Goal: Task Accomplishment & Management: Complete application form

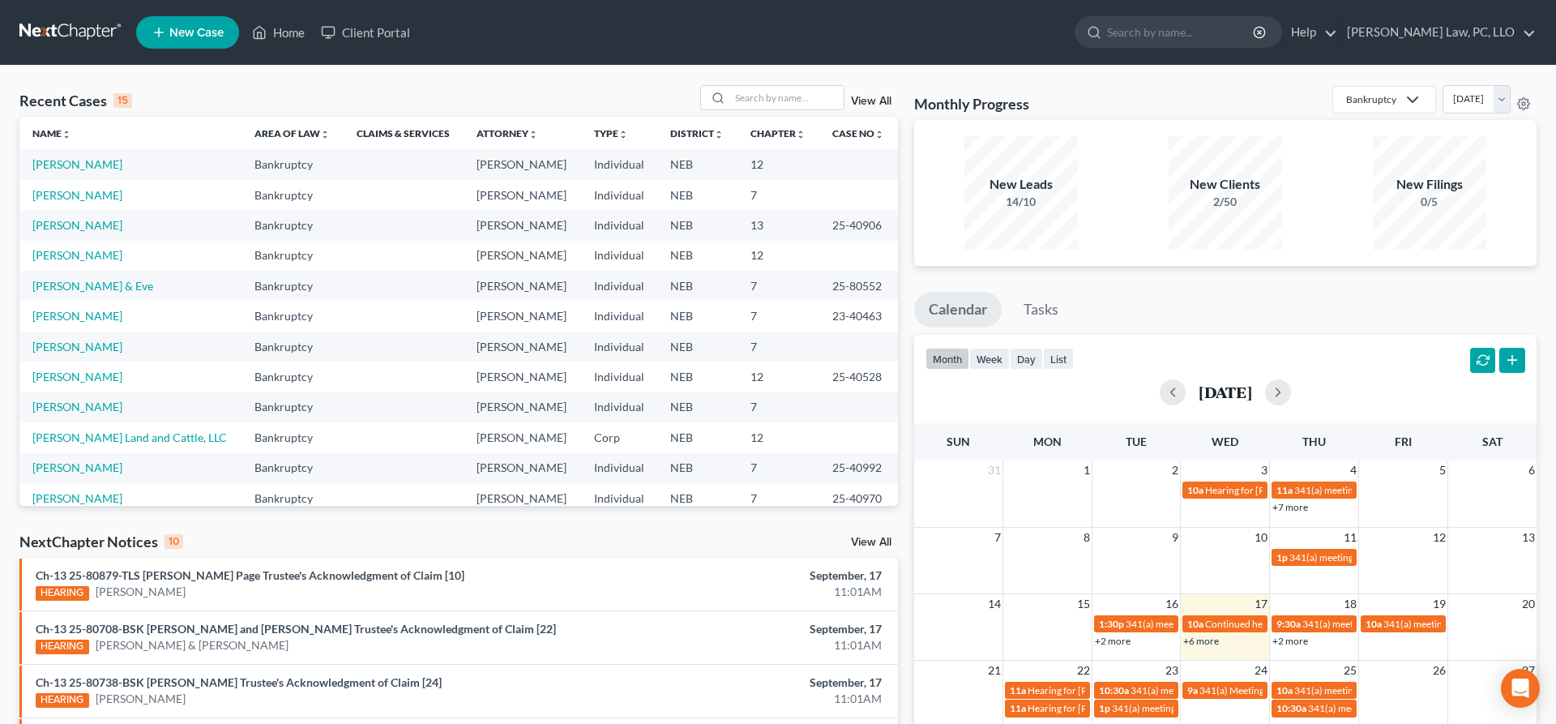
click at [205, 30] on span "New Case" at bounding box center [196, 33] width 54 height 12
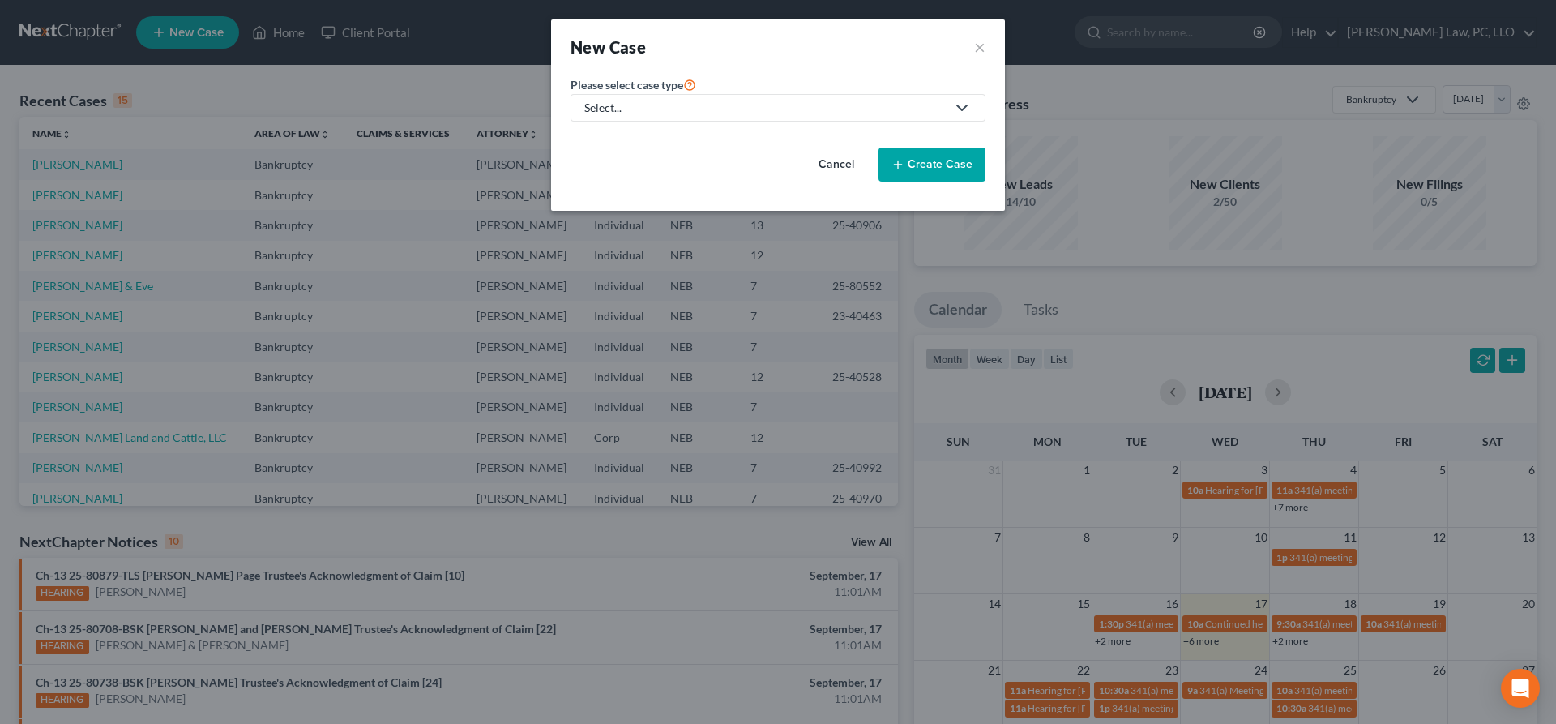
click at [661, 105] on div "Select..." at bounding box center [765, 108] width 362 height 16
click at [636, 142] on div "Bankruptcy" at bounding box center [663, 140] width 155 height 16
select select "48"
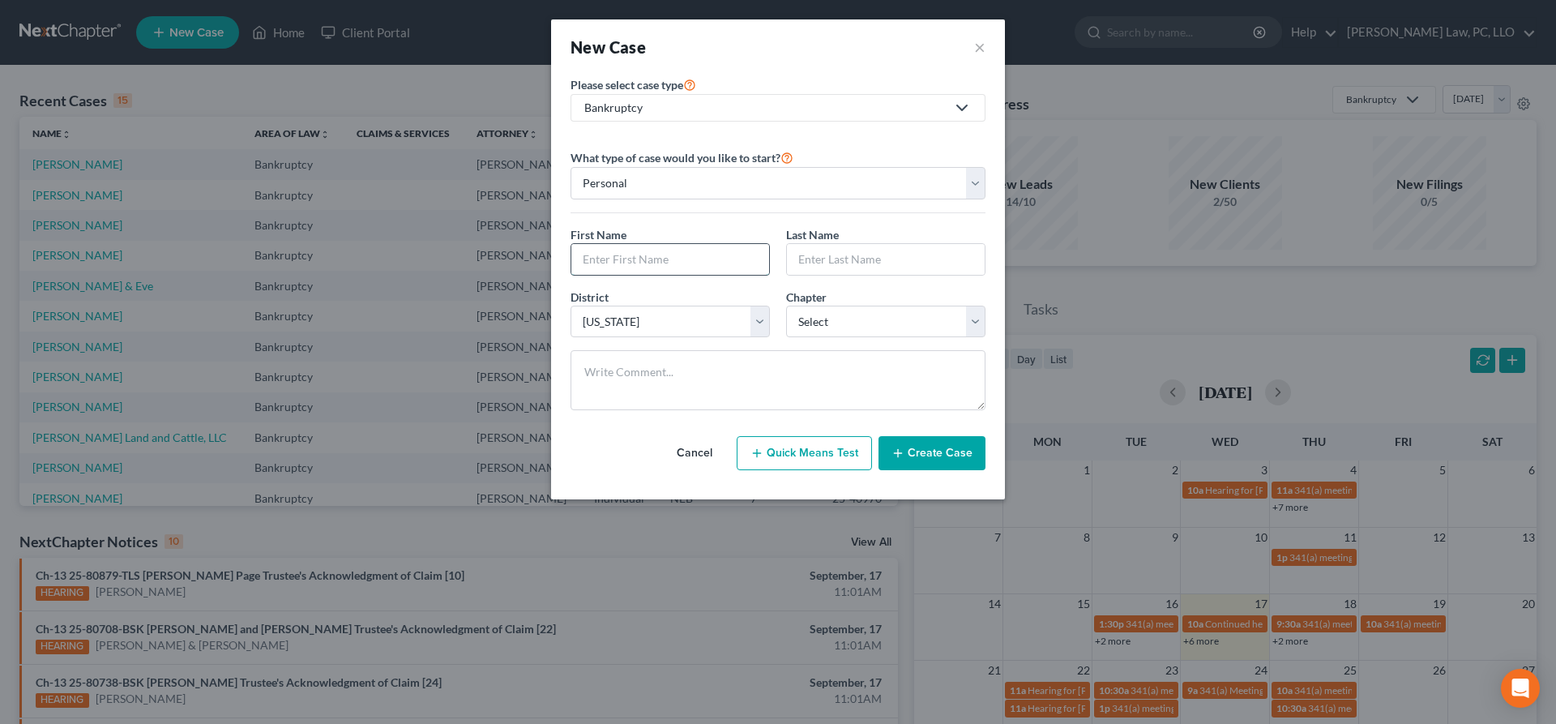
click at [709, 262] on input "text" at bounding box center [671, 259] width 198 height 31
type input "[PERSON_NAME]"
click at [786, 306] on select "Select 7 11 12 13" at bounding box center [885, 322] width 199 height 32
select select "3"
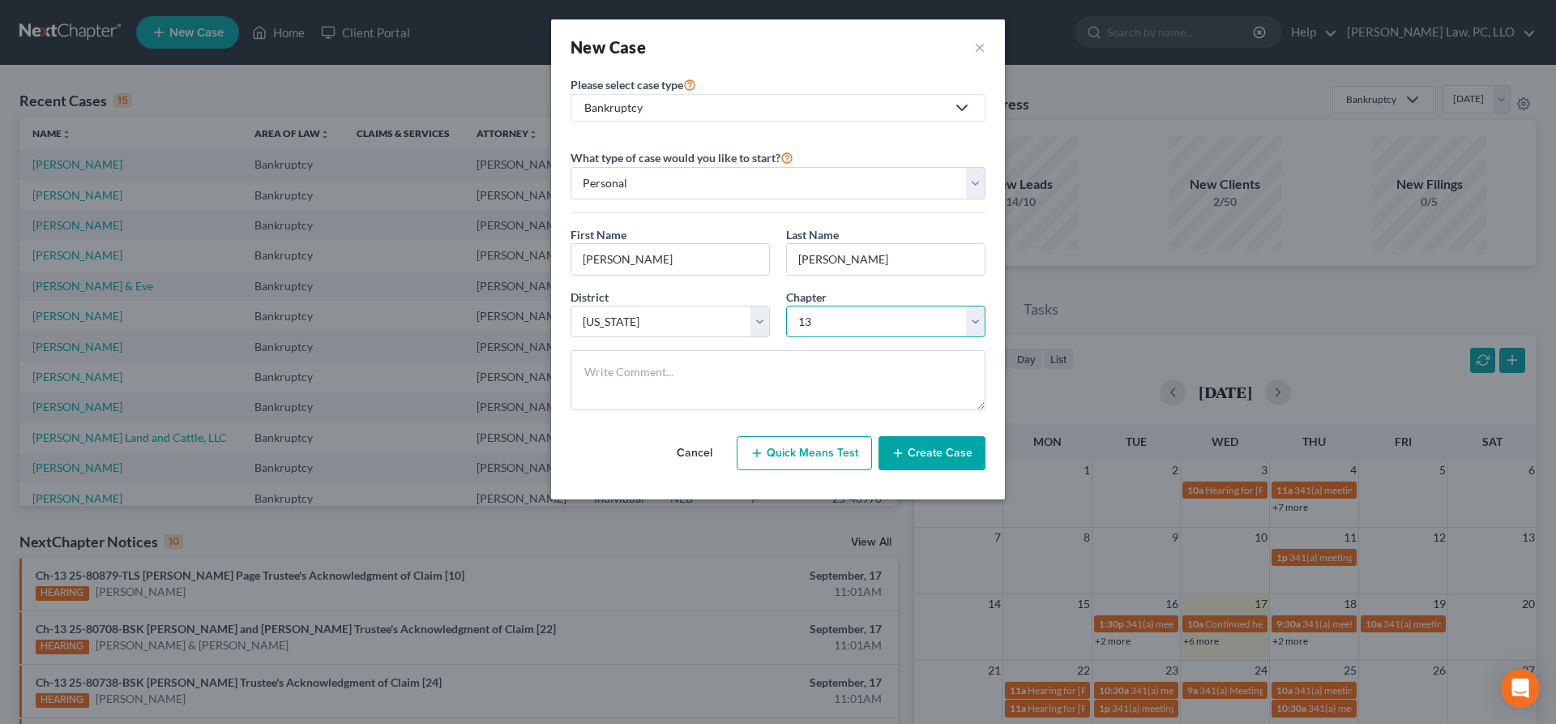
click option "13" at bounding box center [0, 0] width 0 height 0
click at [912, 453] on button "Create Case" at bounding box center [932, 453] width 107 height 34
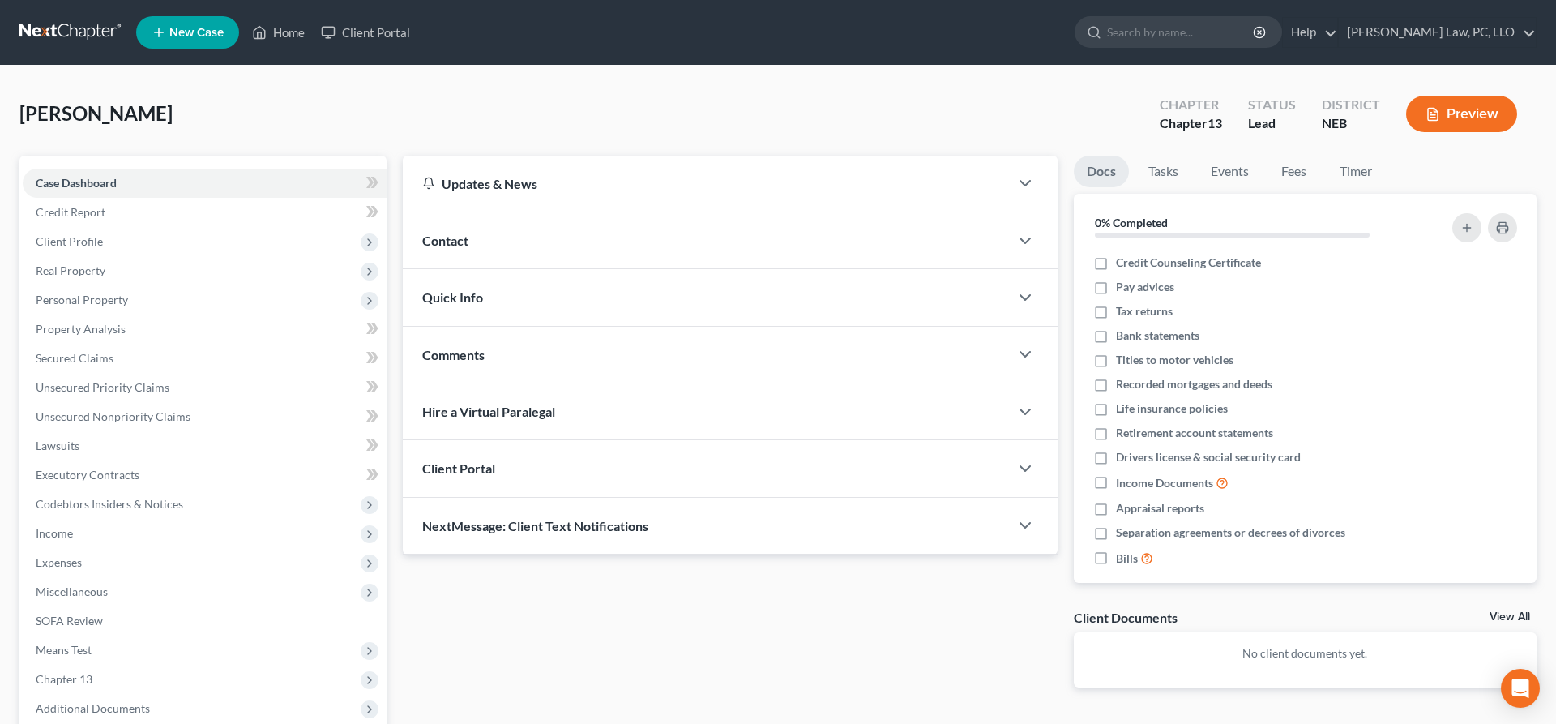
click at [650, 467] on div "Client Portal" at bounding box center [706, 468] width 606 height 56
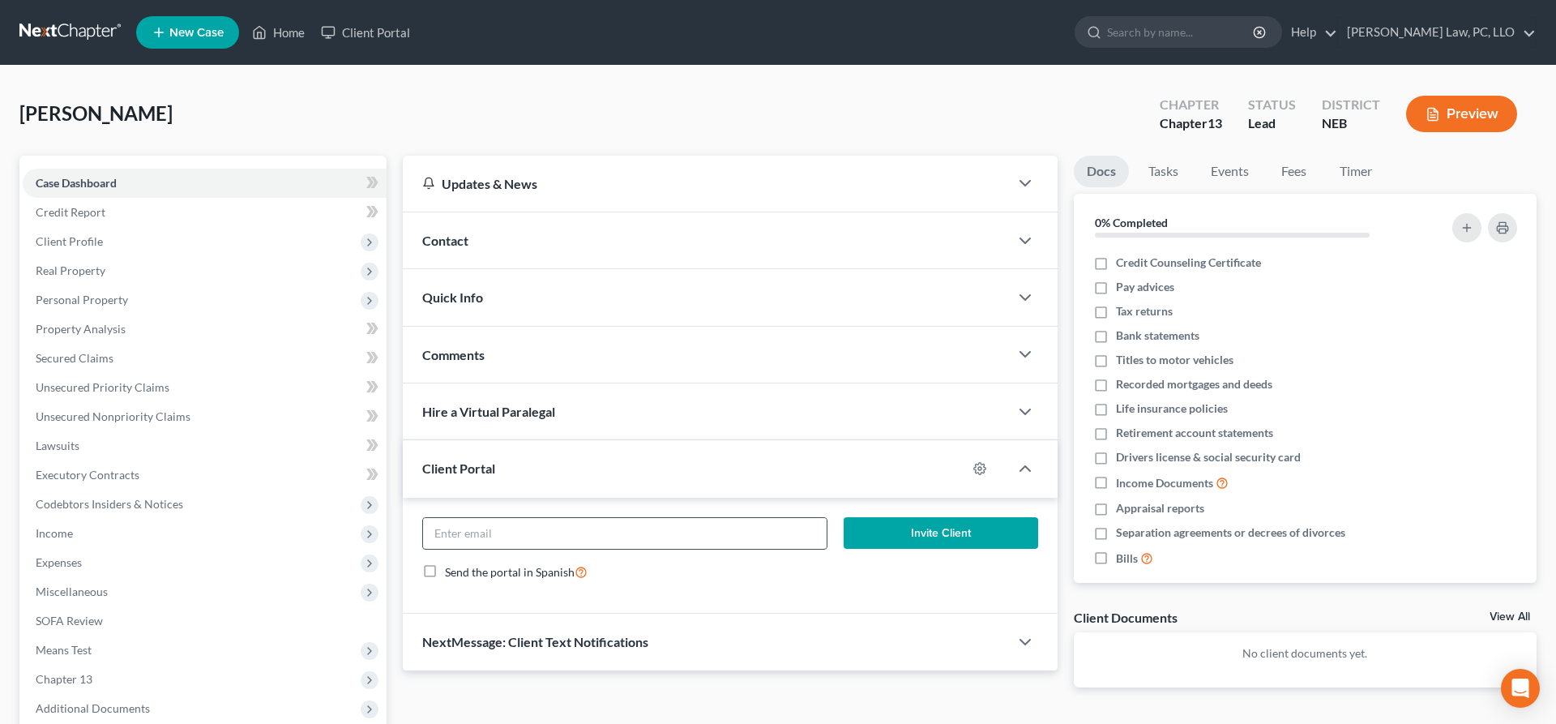
click at [619, 535] on input "email" at bounding box center [625, 533] width 404 height 31
paste input "[EMAIL_ADDRESS][DOMAIN_NAME]"
type input "[EMAIL_ADDRESS][DOMAIN_NAME]"
click at [977, 525] on button "Invite Client" at bounding box center [941, 533] width 195 height 32
